Goal: Information Seeking & Learning: Find specific fact

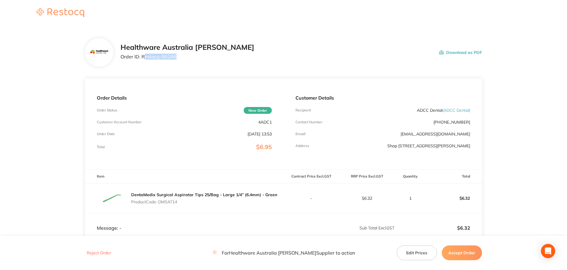
drag, startPoint x: 183, startPoint y: 56, endPoint x: 144, endPoint y: 53, distance: 39.2
click at [144, 53] on div "Healthware Australia [PERSON_NAME] Order ID: Restocq- 96288" at bounding box center [188, 52] width 134 height 18
click at [375, 121] on div "Contact Number [PHONE_NUMBER]" at bounding box center [383, 122] width 175 height 5
drag, startPoint x: 470, startPoint y: 111, endPoint x: 445, endPoint y: 111, distance: 24.9
click at [445, 111] on span "( ADCC Dental )" at bounding box center [457, 110] width 28 height 5
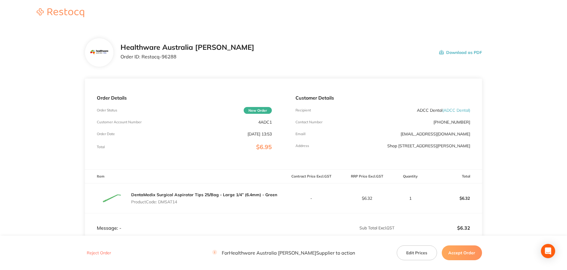
click at [428, 122] on div "Contact Number [PHONE_NUMBER]" at bounding box center [383, 122] width 175 height 5
drag, startPoint x: 469, startPoint y: 112, endPoint x: 444, endPoint y: 111, distance: 25.5
click at [444, 111] on span "( ADCC Dental )" at bounding box center [457, 110] width 28 height 5
copy span "ADCC Dental"
drag, startPoint x: 181, startPoint y: 203, endPoint x: 159, endPoint y: 204, distance: 22.5
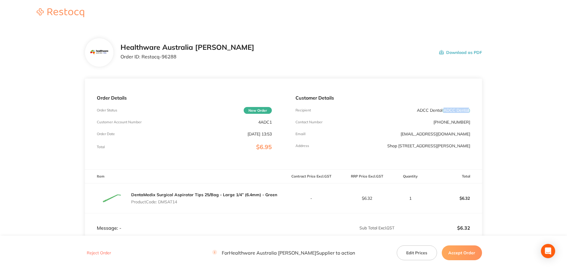
click at [159, 204] on p "Product Code: DMSAT14" at bounding box center [204, 201] width 146 height 5
copy p "DMSAT14"
drag, startPoint x: 183, startPoint y: 58, endPoint x: 142, endPoint y: 56, distance: 41.5
click at [142, 56] on p "Order ID: Restocq- 96288" at bounding box center [188, 56] width 134 height 5
copy p "Restocq- 96288"
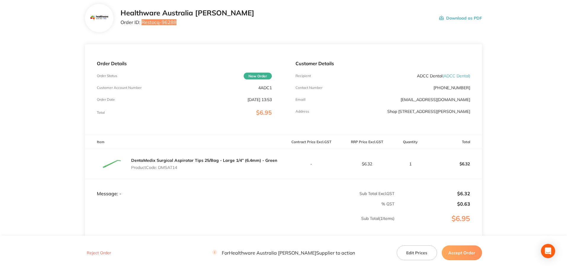
scroll to position [29, 0]
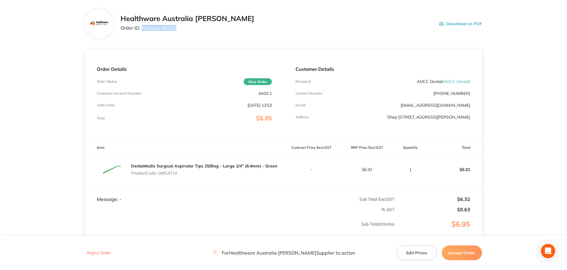
copy p "Restocq- 96288"
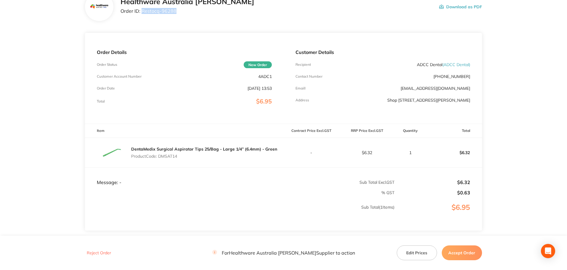
scroll to position [0, 0]
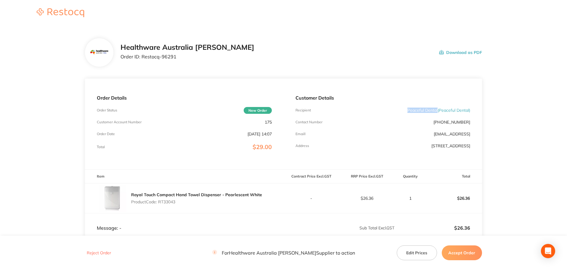
drag, startPoint x: 437, startPoint y: 110, endPoint x: 407, endPoint y: 110, distance: 29.0
click at [408, 110] on p "Peaceful Dental ( Peaceful Dental )" at bounding box center [439, 110] width 63 height 5
copy p "Peaceful Dental"
drag, startPoint x: 177, startPoint y: 201, endPoint x: 159, endPoint y: 201, distance: 18.1
click at [159, 201] on p "Product Code: RT33043" at bounding box center [196, 201] width 131 height 5
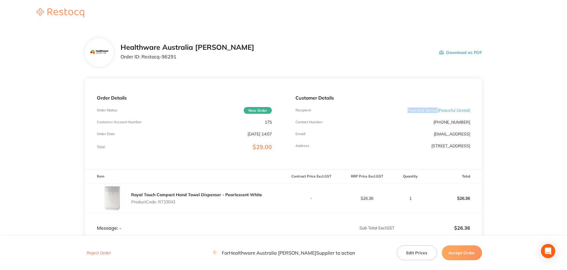
copy p "RT33043"
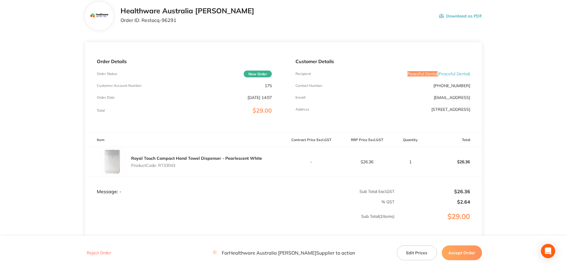
scroll to position [88, 0]
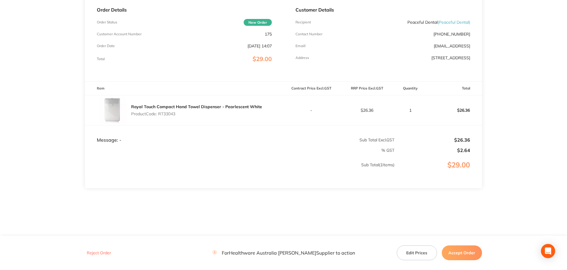
click at [202, 140] on td "Message: -" at bounding box center [184, 134] width 199 height 18
